Goal: Check status

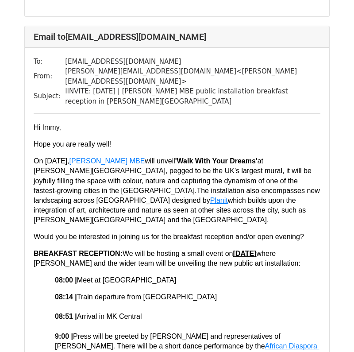
scroll to position [8660, 0]
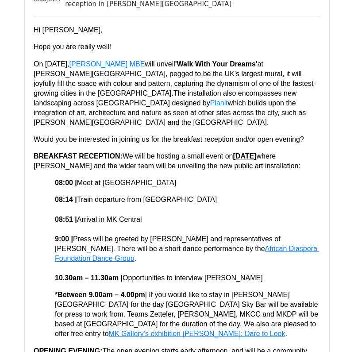
scroll to position [1491, 0]
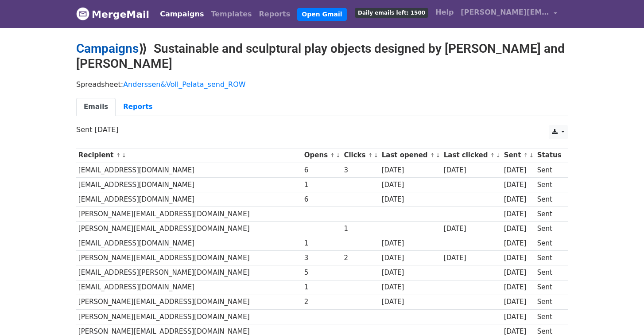
click at [107, 48] on link "Campaigns" at bounding box center [107, 48] width 62 height 15
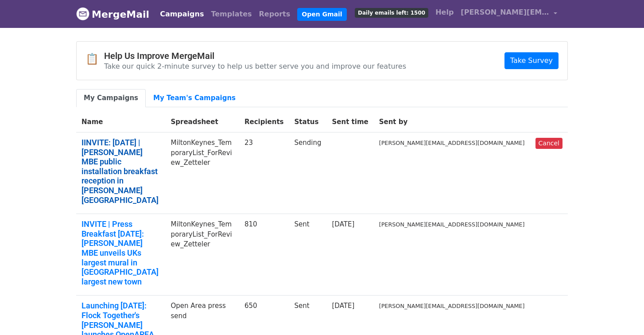
click at [160, 150] on link "IINVITE: 2 October ‘25 | Yinka Ilori MBE public installation breakfast receptio…" at bounding box center [121, 171] width 78 height 67
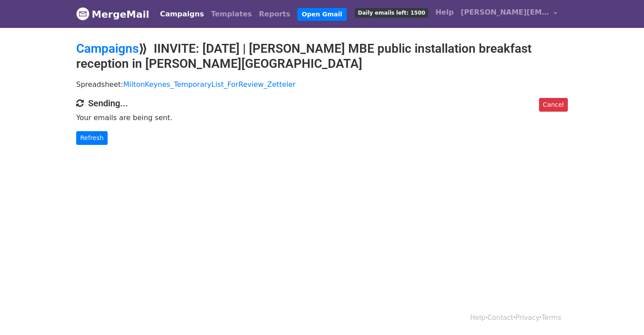
scroll to position [0, 0]
click at [95, 138] on link "Refresh" at bounding box center [91, 138] width 31 height 14
click at [94, 133] on link "Refresh" at bounding box center [91, 138] width 31 height 14
